Goal: Task Accomplishment & Management: Complete application form

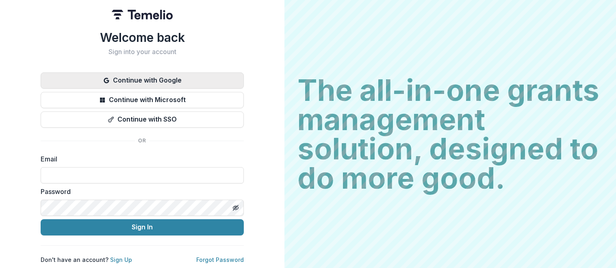
click at [137, 76] on button "Continue with Google" at bounding box center [142, 80] width 203 height 16
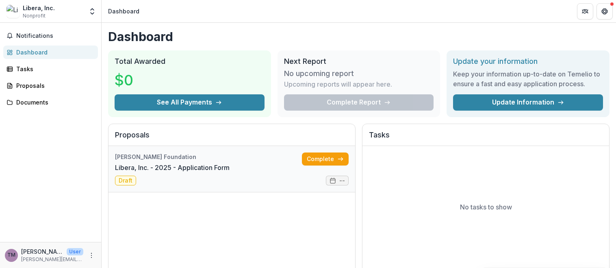
click at [195, 166] on link "Libera, Inc. - 2025 - Application Form" at bounding box center [172, 168] width 115 height 10
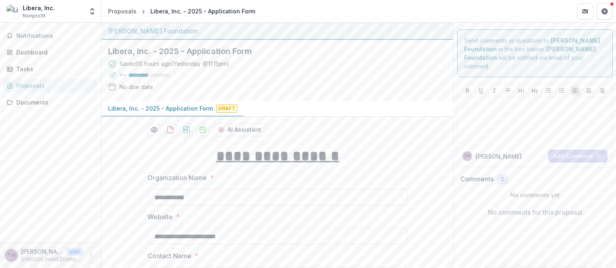
click at [453, 9] on header "Proposals Libera, Inc. - 2025 - Application Form" at bounding box center [359, 11] width 514 height 22
click at [450, 11] on header "Proposals Libera, Inc. - 2025 - Application Form" at bounding box center [359, 11] width 514 height 22
click at [332, 2] on header "Proposals Libera, Inc. - 2025 - Application Form" at bounding box center [359, 11] width 514 height 22
click at [416, 102] on div "Libera, Inc. - 2025 - Application Form Draft" at bounding box center [278, 109] width 352 height 16
click at [15, 71] on link "Tasks" at bounding box center [50, 68] width 95 height 13
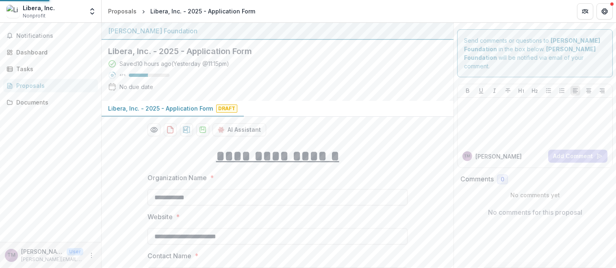
click at [10, 87] on line at bounding box center [10, 87] width 2 height 0
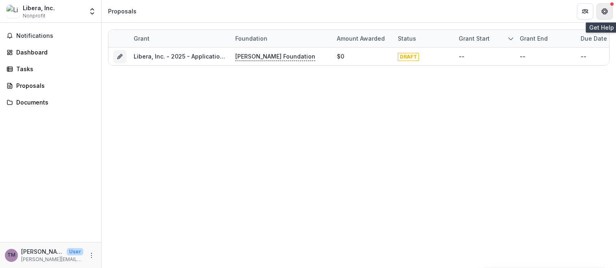
click at [604, 11] on icon "Get Help" at bounding box center [604, 11] width 7 height 7
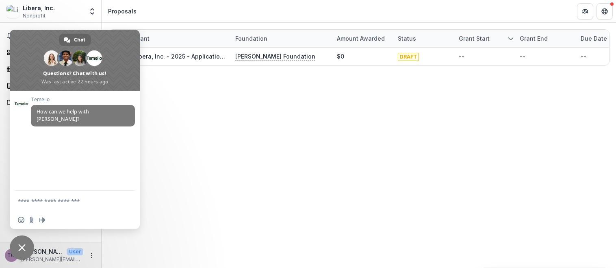
click at [23, 246] on span "Close chat" at bounding box center [21, 247] width 7 height 7
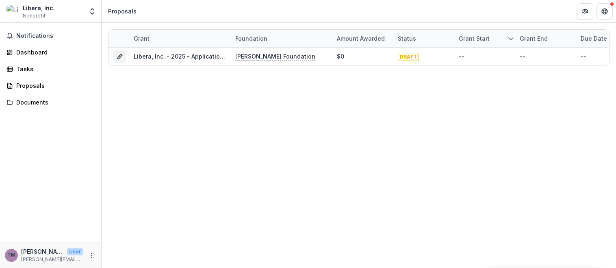
click at [13, 8] on img at bounding box center [13, 11] width 13 height 13
click at [39, 11] on div "Libera, Inc." at bounding box center [39, 8] width 32 height 9
click at [17, 11] on img at bounding box center [13, 11] width 13 height 13
